Goal: Find specific page/section: Find specific page/section

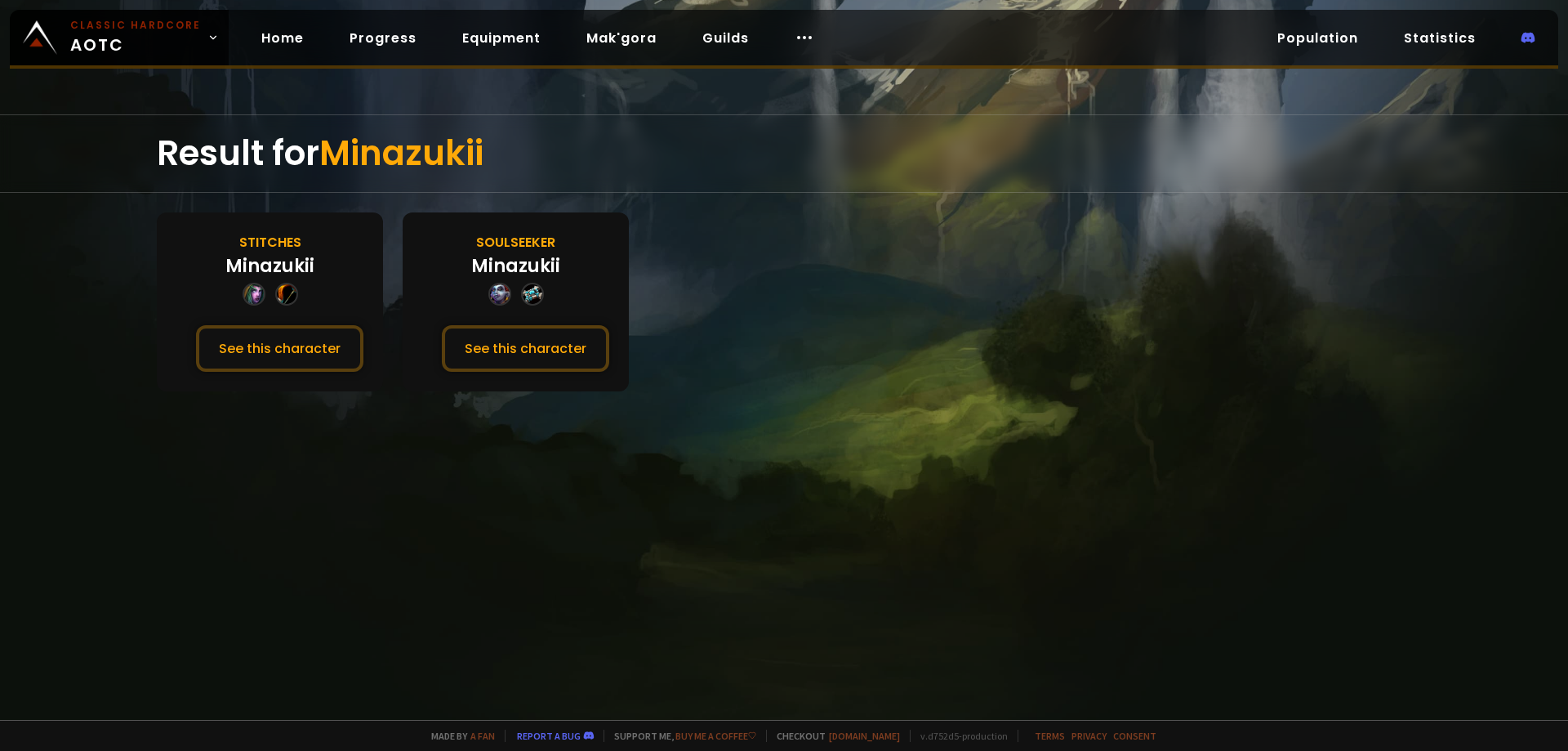
drag, startPoint x: 593, startPoint y: 235, endPoint x: 696, endPoint y: 259, distance: 105.8
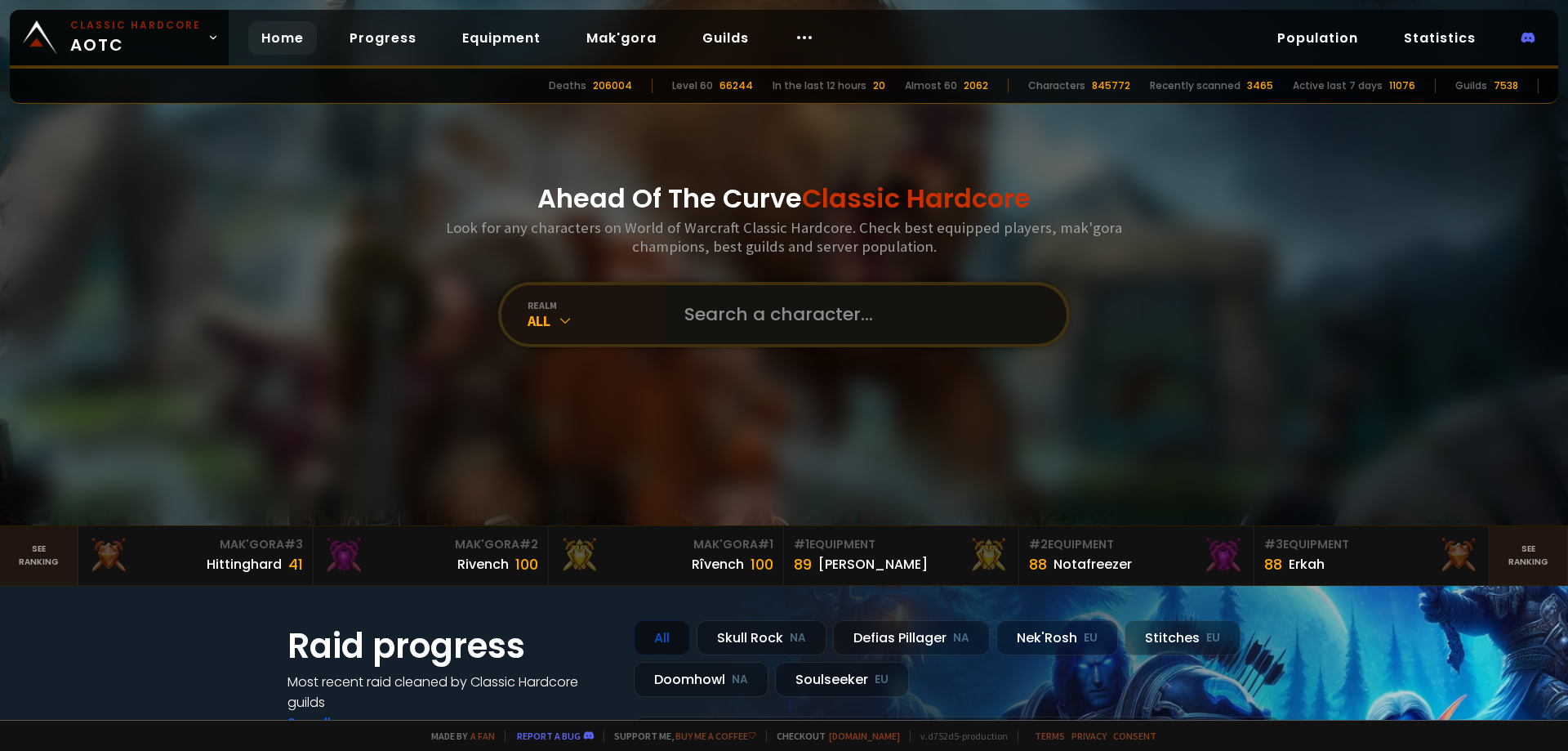
click at [770, 317] on input "text" at bounding box center [861, 314] width 373 height 58
type input "pooninator"
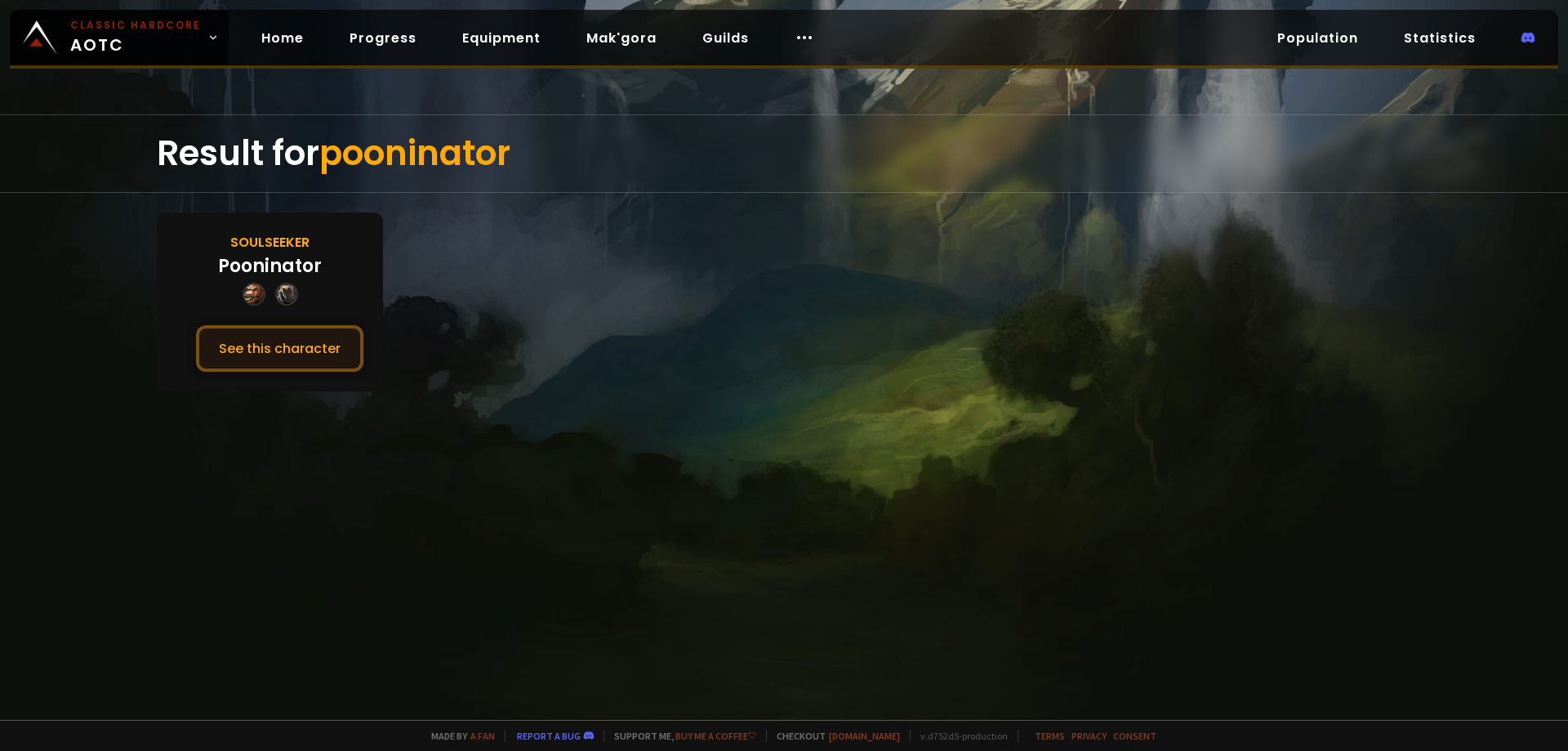
click at [337, 364] on button "See this character" at bounding box center [279, 348] width 167 height 47
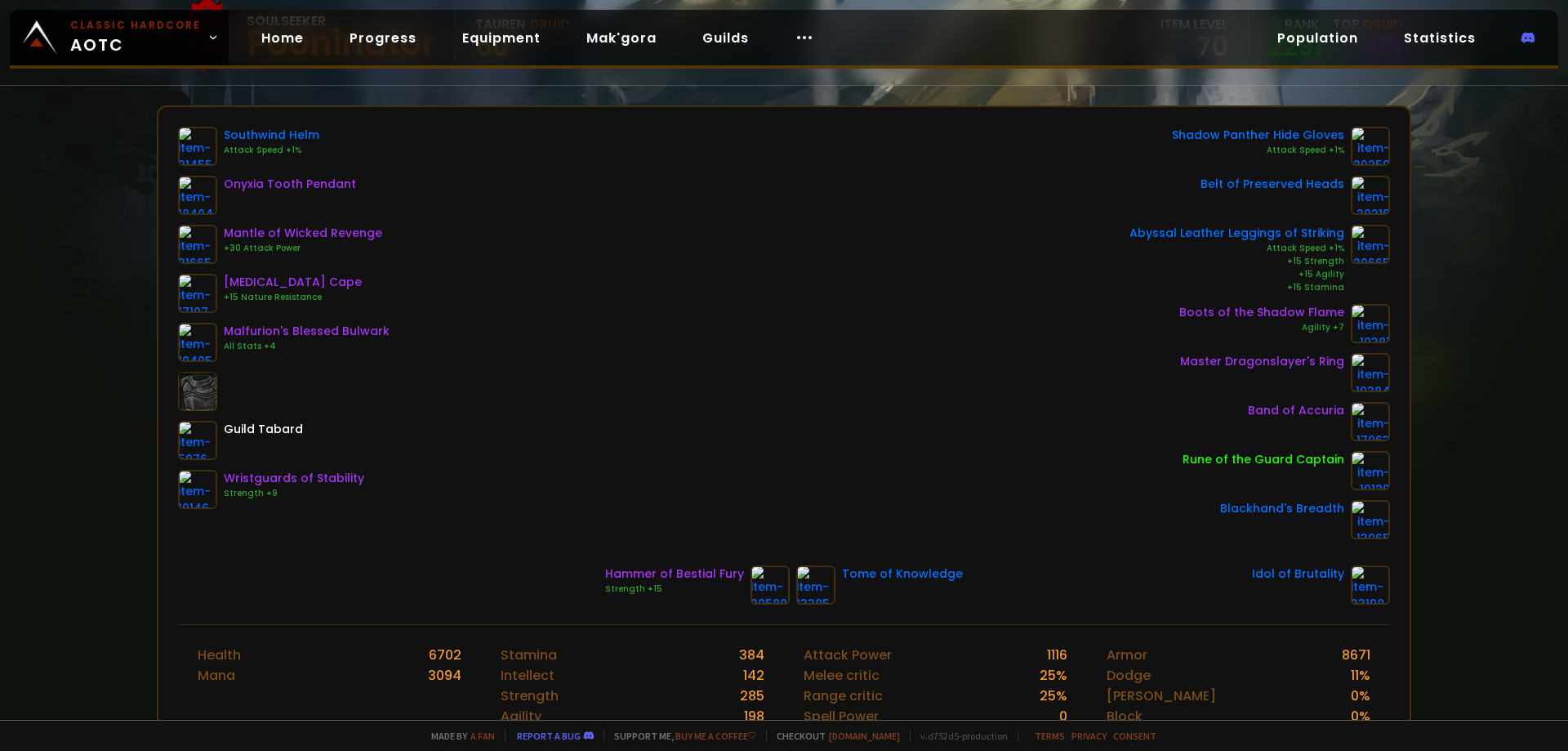
scroll to position [163, 0]
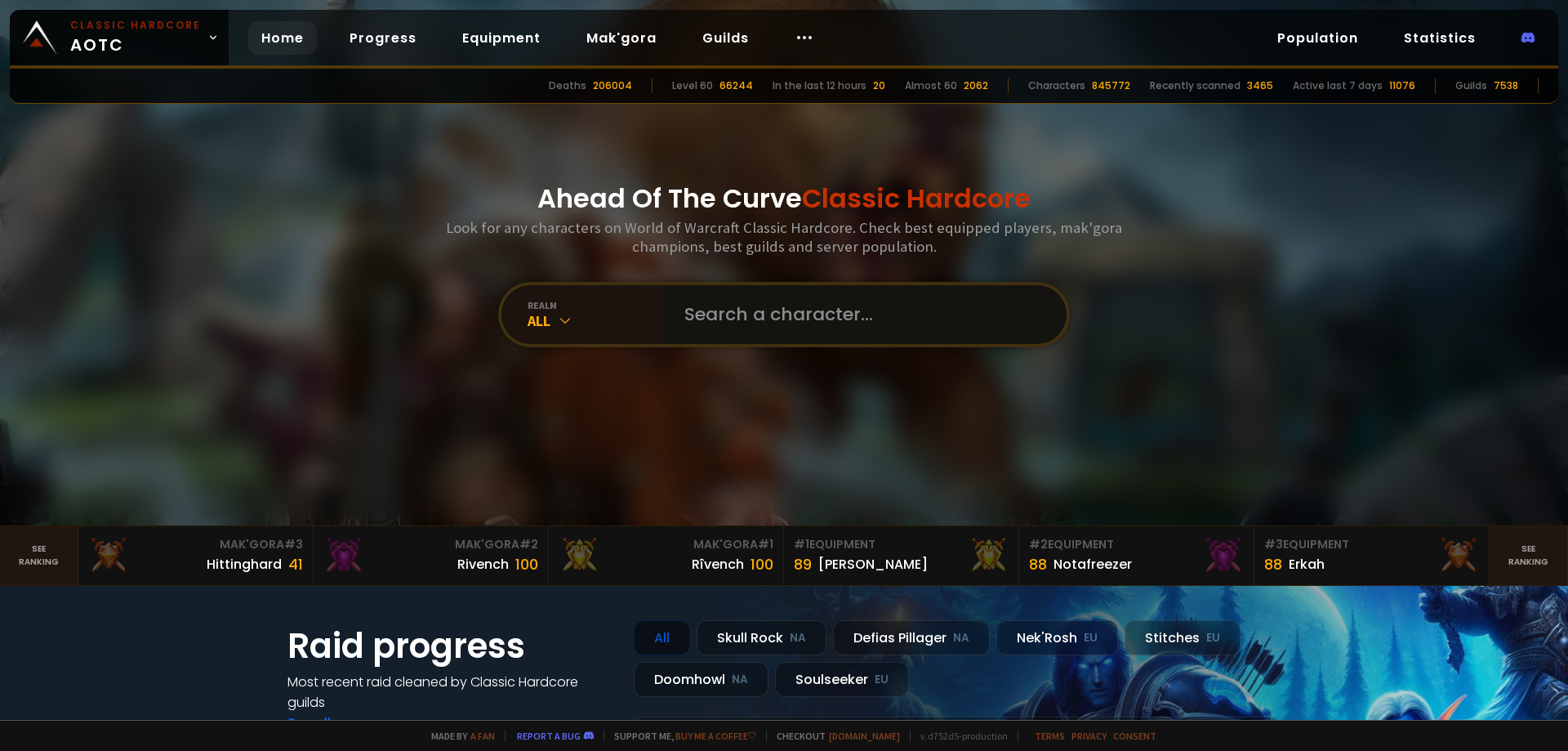
click at [744, 327] on input "text" at bounding box center [861, 314] width 373 height 58
paste input "Mithrândir"
type input "Mithrândir"
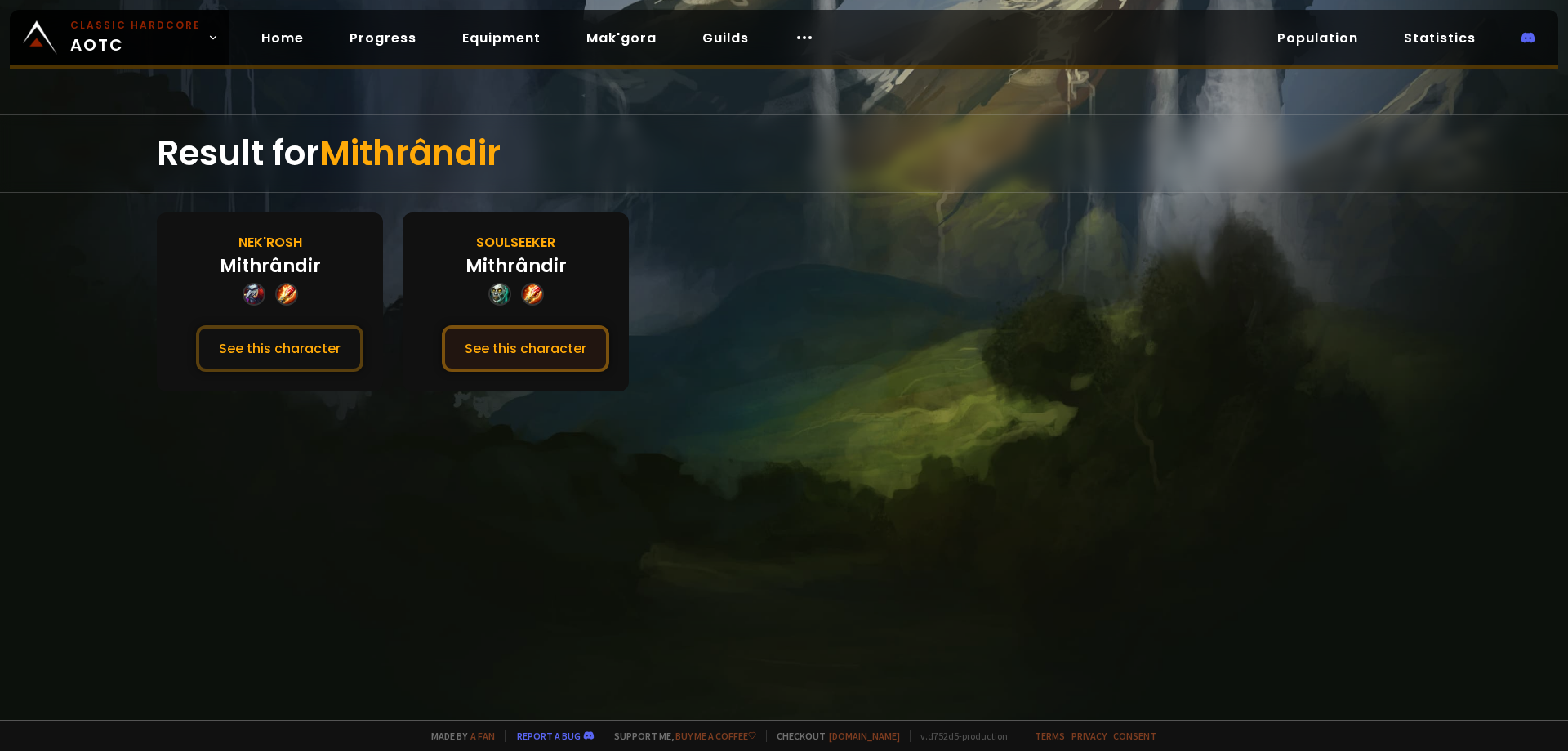
click at [505, 342] on button "See this character" at bounding box center [525, 348] width 167 height 47
